Goal: Task Accomplishment & Management: Use online tool/utility

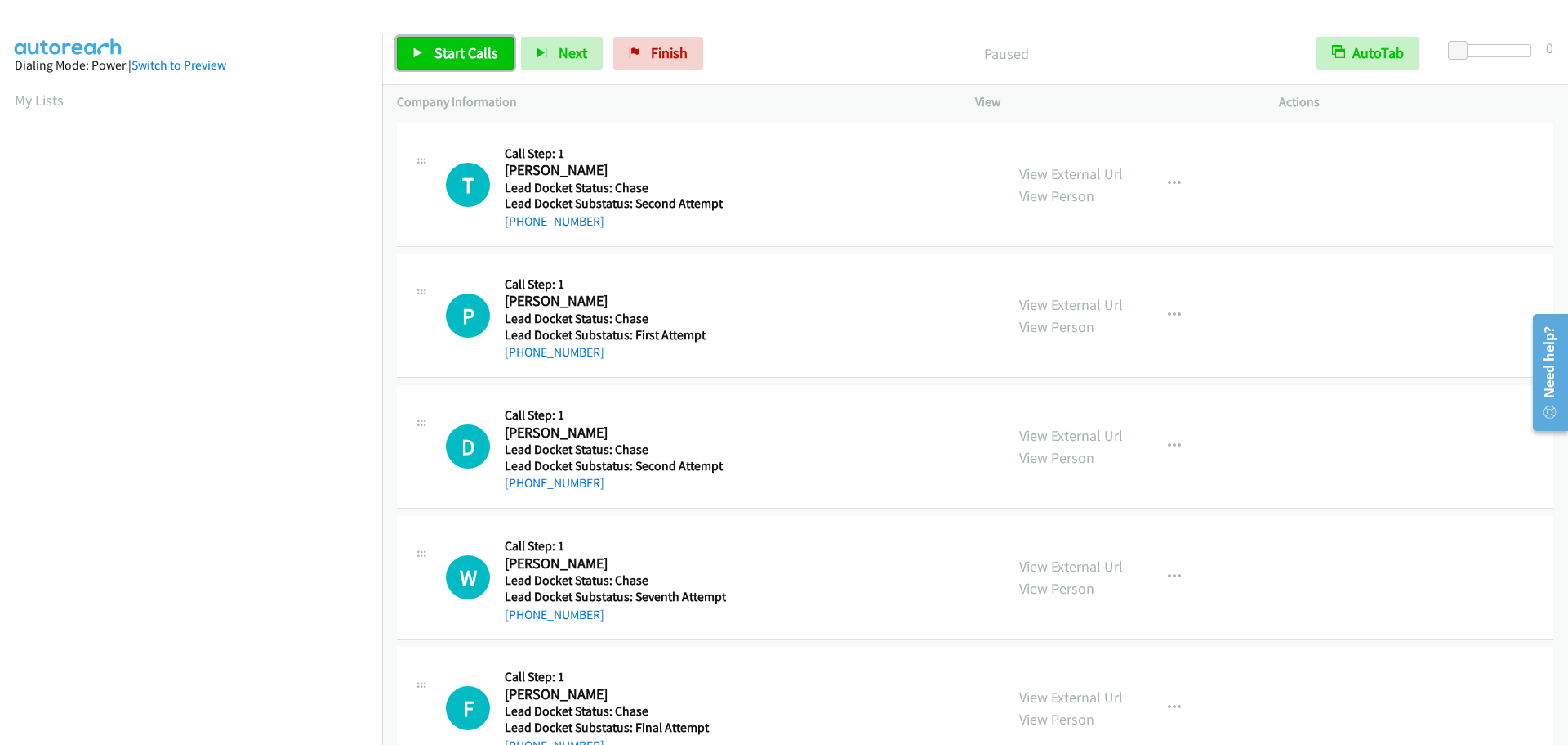
click at [449, 53] on span "Start Calls" at bounding box center [467, 52] width 64 height 19
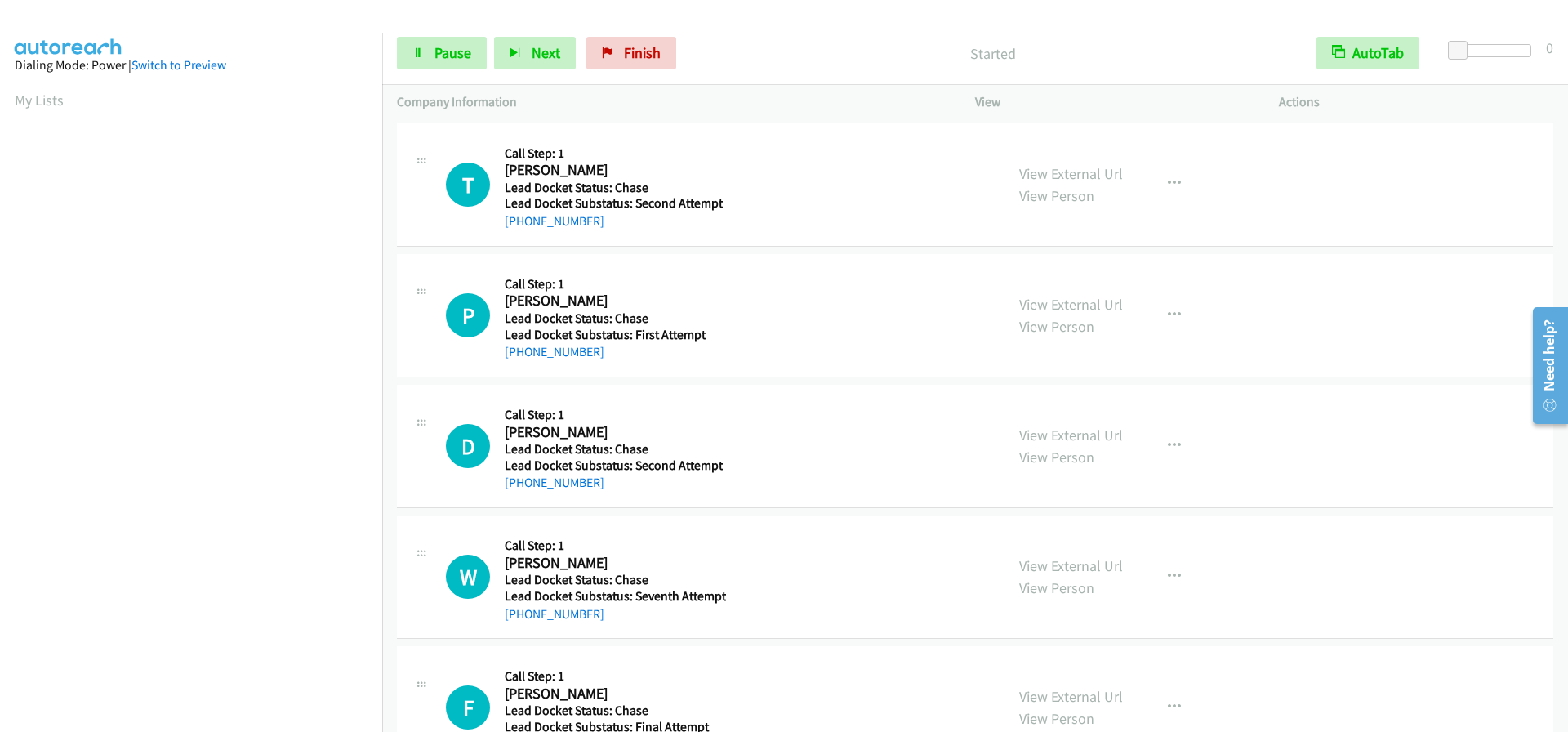
click at [1498, 54] on div at bounding box center [1493, 51] width 75 height 13
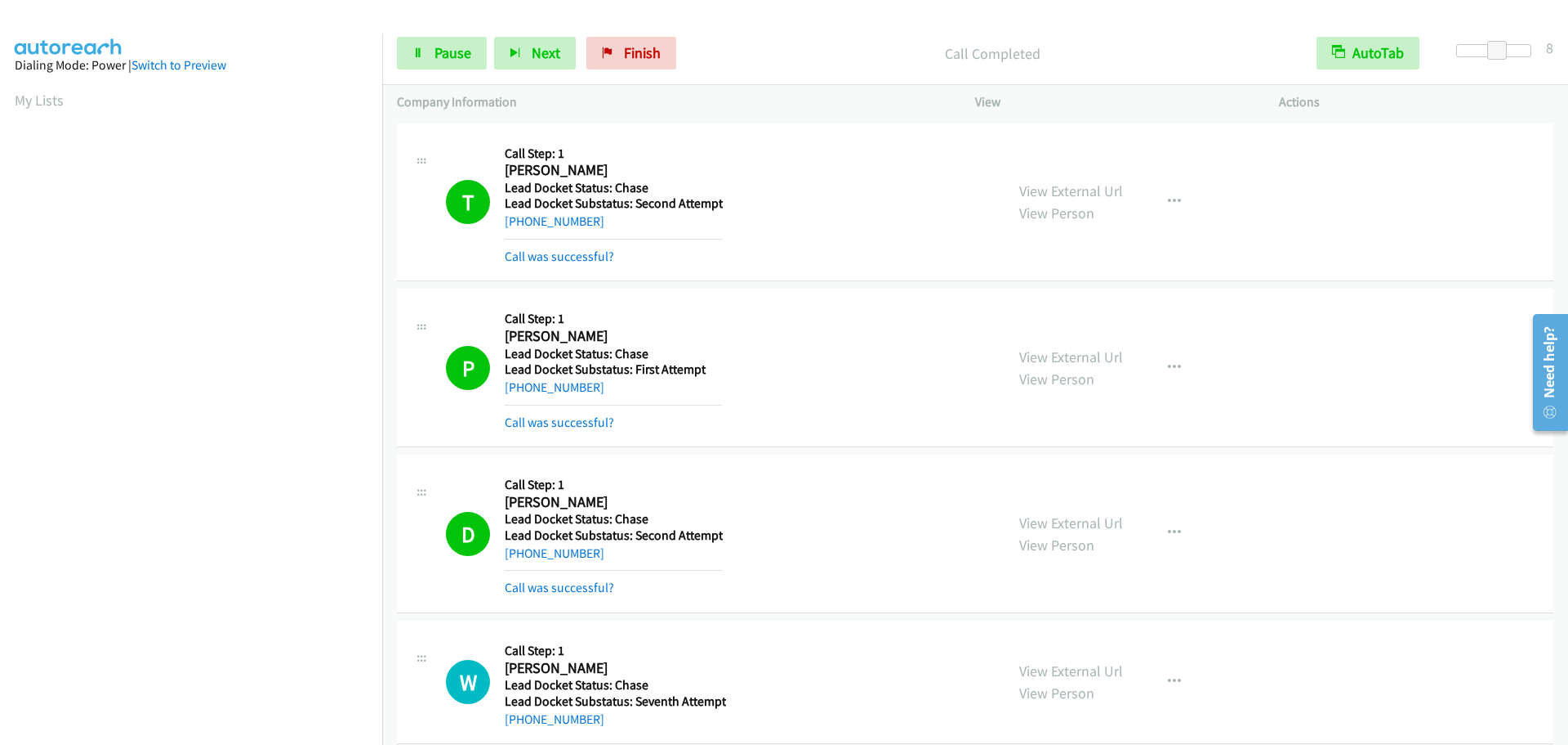
scroll to position [172, 0]
click at [430, 55] on link "Pause" at bounding box center [441, 52] width 90 height 33
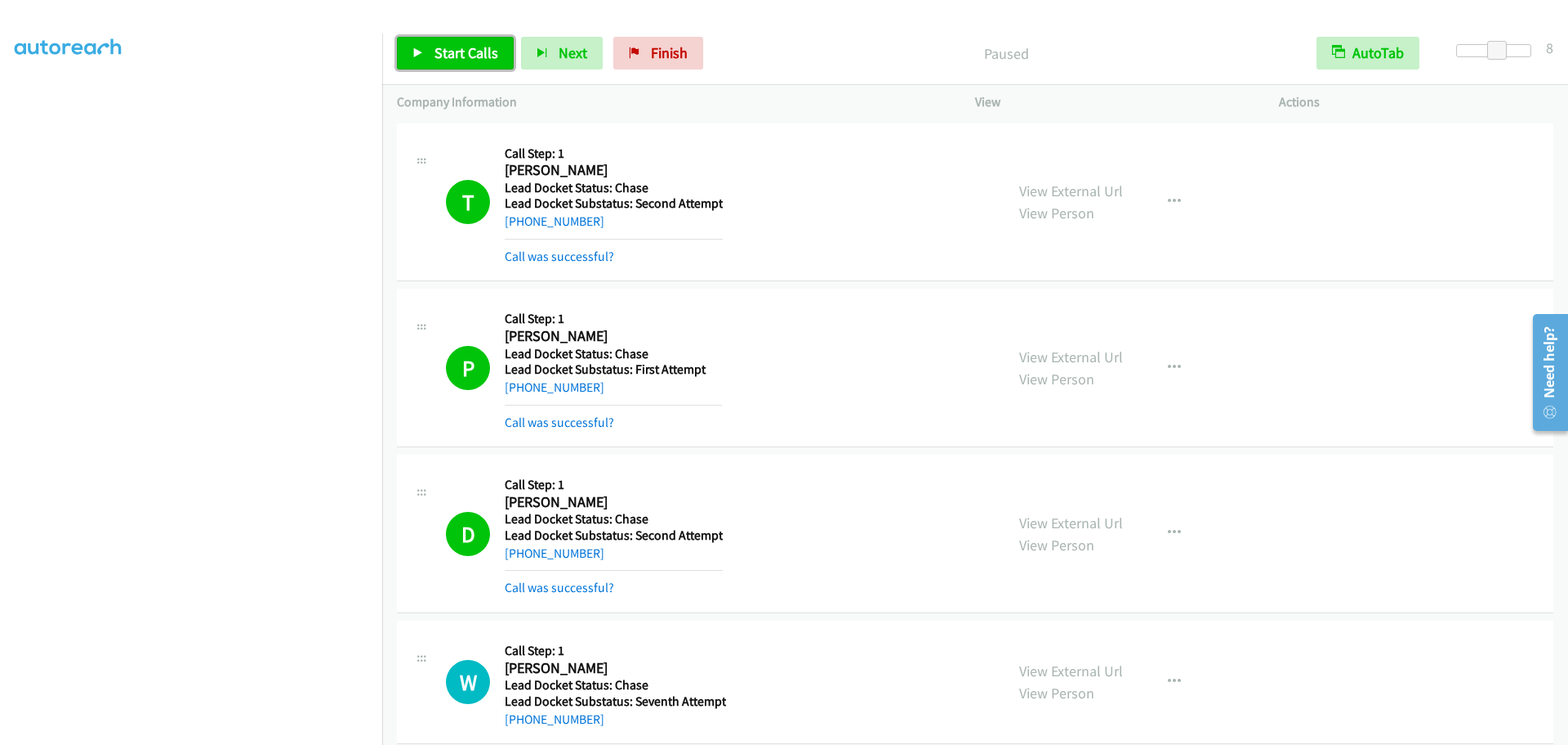
click at [430, 52] on link "Start Calls" at bounding box center [455, 52] width 117 height 33
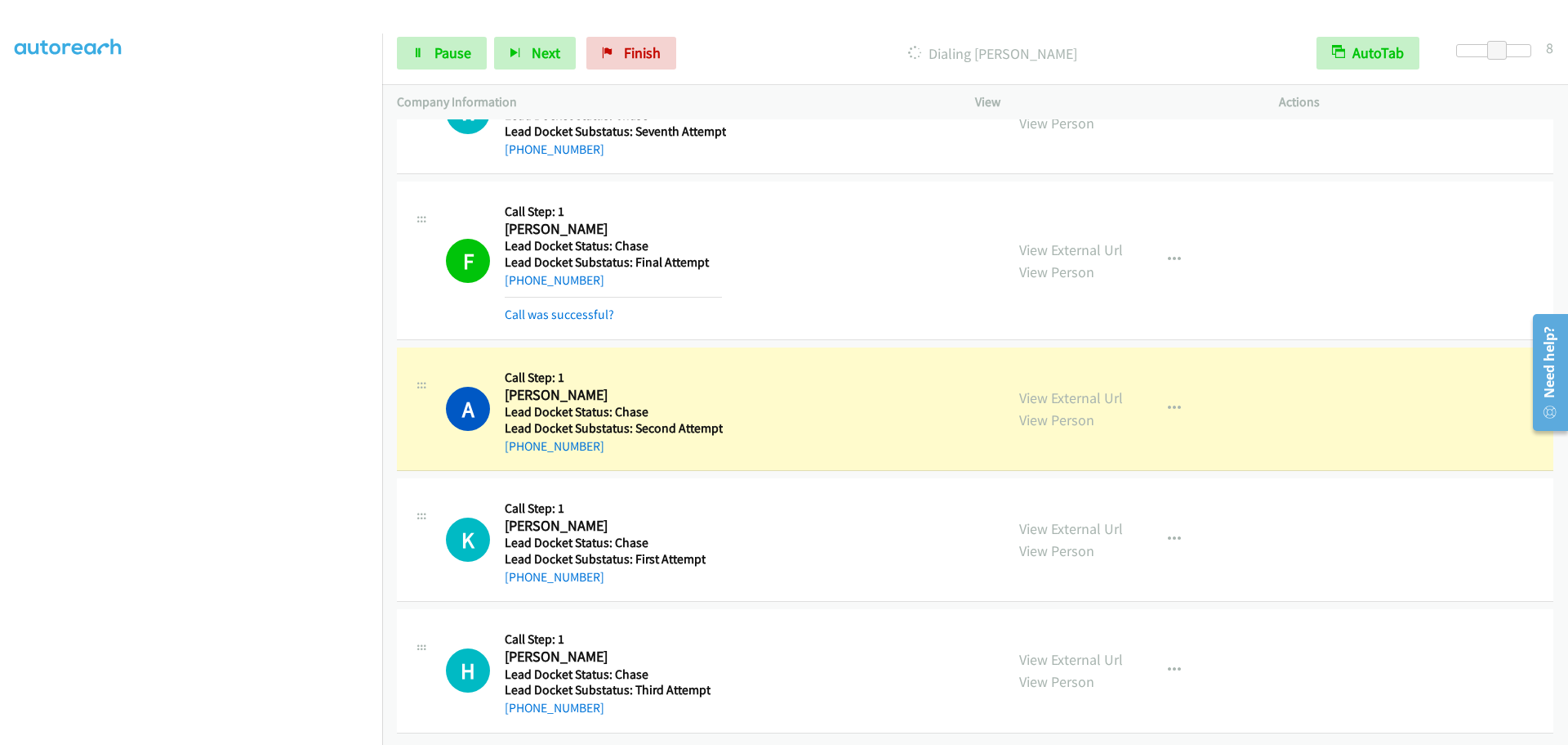
scroll to position [582, 0]
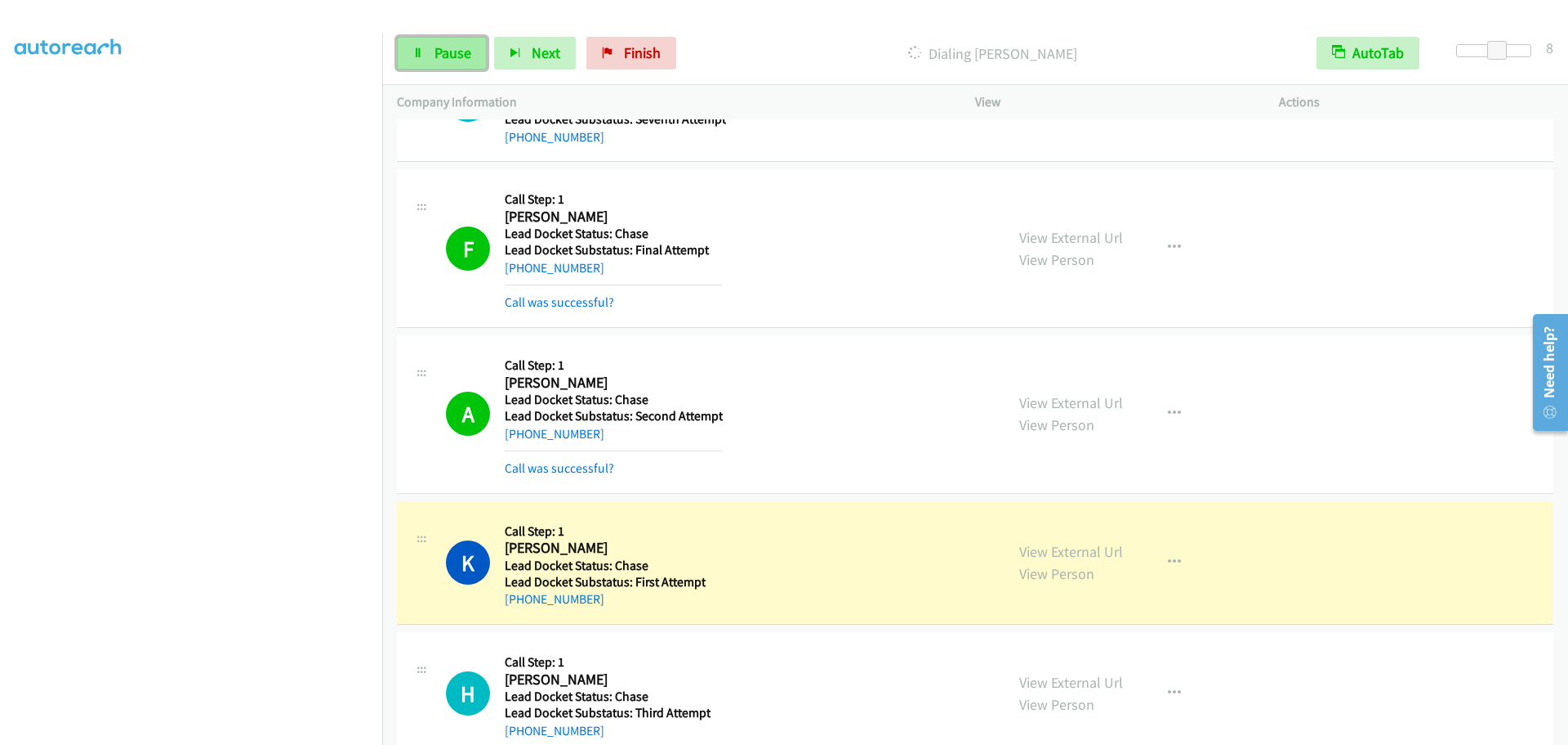
click at [442, 59] on span "Pause" at bounding box center [453, 52] width 36 height 19
